Goal: Task Accomplishment & Management: Use online tool/utility

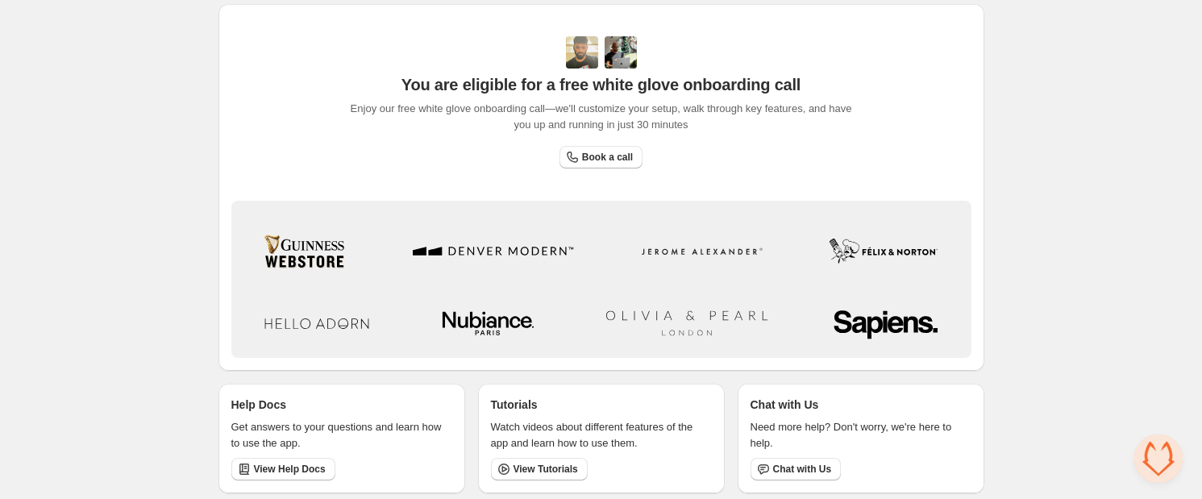
scroll to position [520, 0]
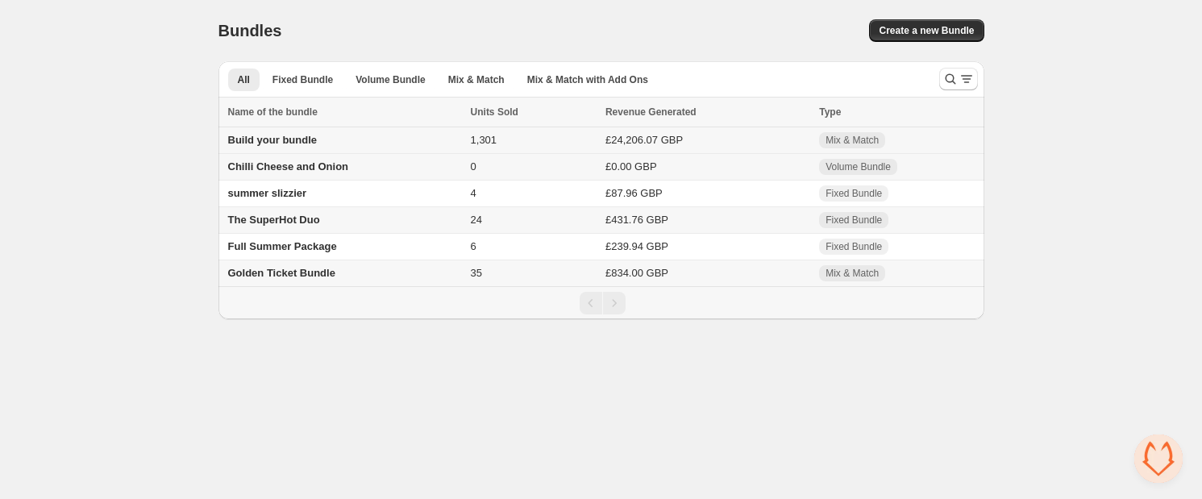
click at [278, 139] on span "Build your bundle" at bounding box center [272, 140] width 89 height 12
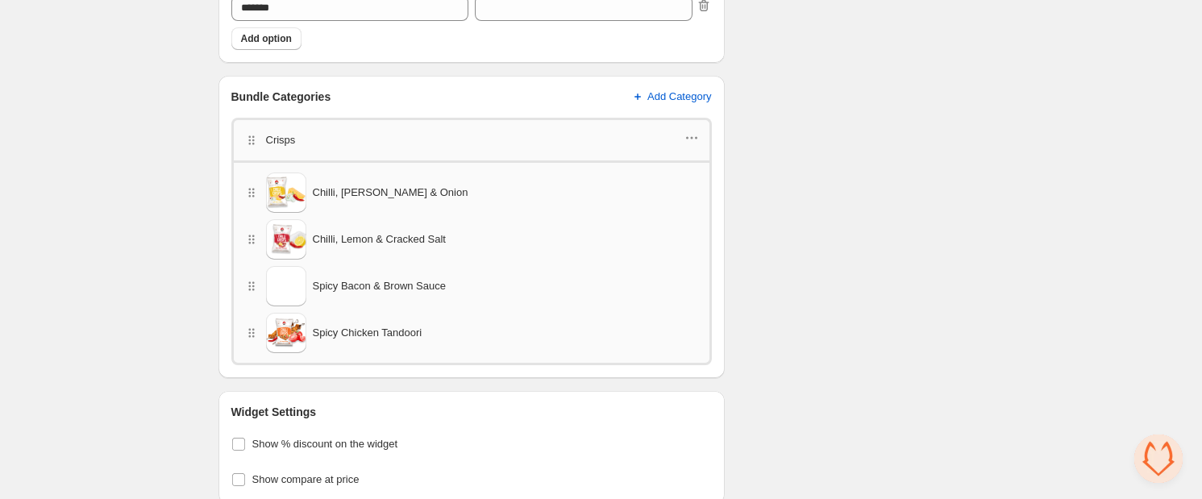
scroll to position [783, 0]
